Goal: Information Seeking & Learning: Learn about a topic

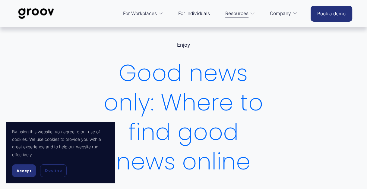
click at [197, 14] on link "For Individuals" at bounding box center [194, 13] width 38 height 14
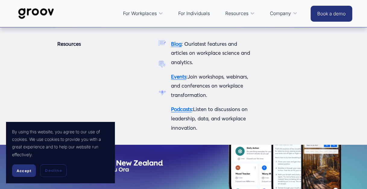
click at [242, 14] on span "Resources" at bounding box center [236, 13] width 23 height 8
click at [249, 13] on link "Resources" at bounding box center [240, 13] width 36 height 14
click at [244, 14] on span "Resources" at bounding box center [236, 13] width 23 height 8
